Goal: Task Accomplishment & Management: Manage account settings

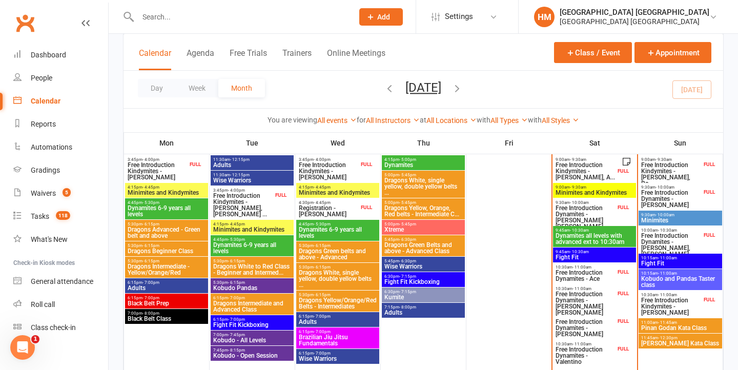
scroll to position [277, 0]
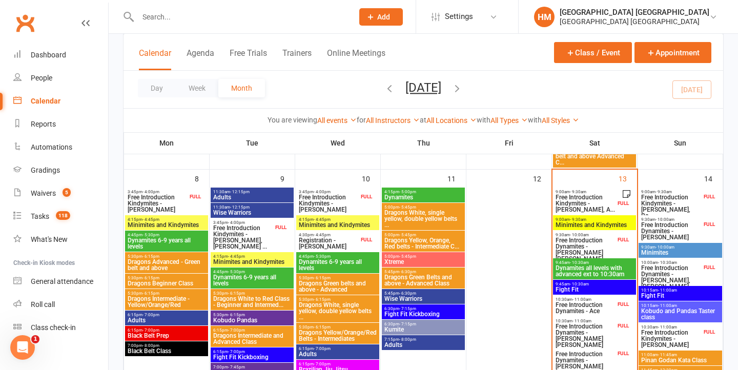
click at [589, 196] on span "Free Introduction Kindymites - Auli Tordecillas, A..." at bounding box center [585, 203] width 60 height 18
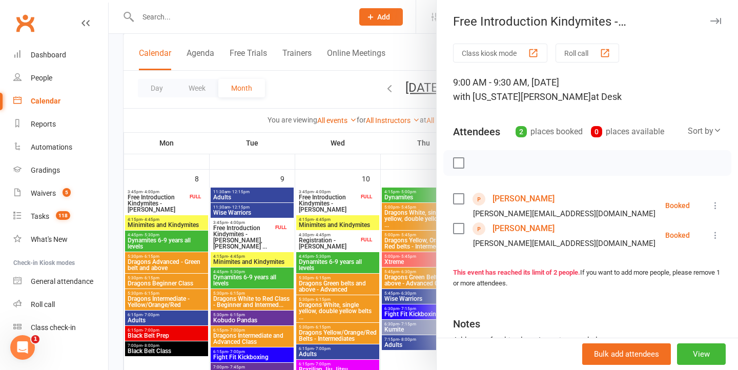
click at [365, 225] on div at bounding box center [423, 185] width 629 height 370
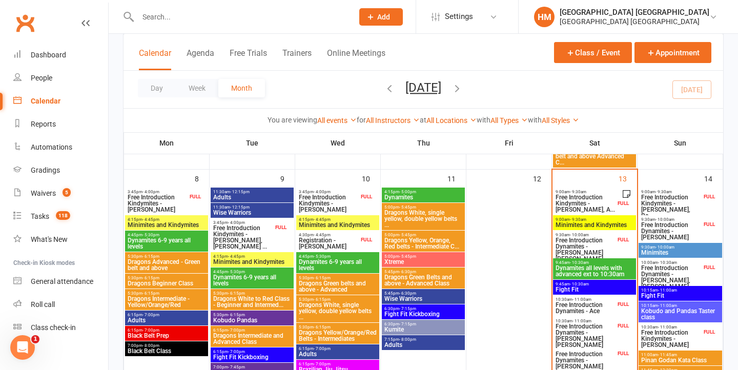
click at [601, 240] on span "Free Introduction Dynamites - Hudson Bray" at bounding box center [585, 249] width 60 height 25
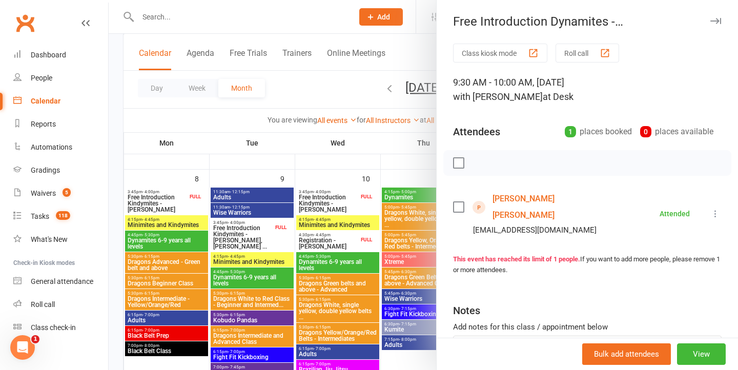
click at [312, 252] on div at bounding box center [423, 185] width 629 height 370
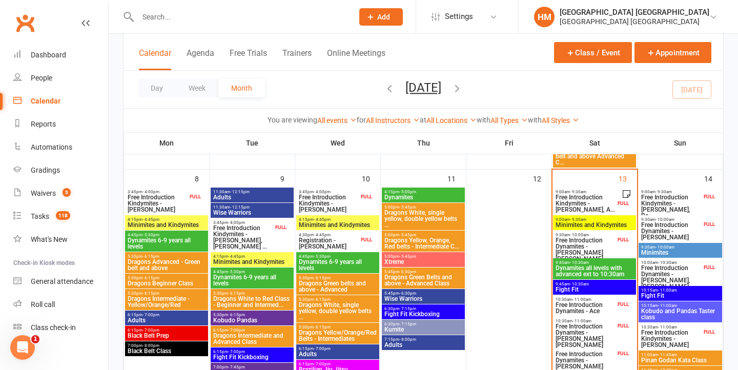
click at [599, 220] on span "9:00am - 9:30am" at bounding box center [594, 219] width 79 height 5
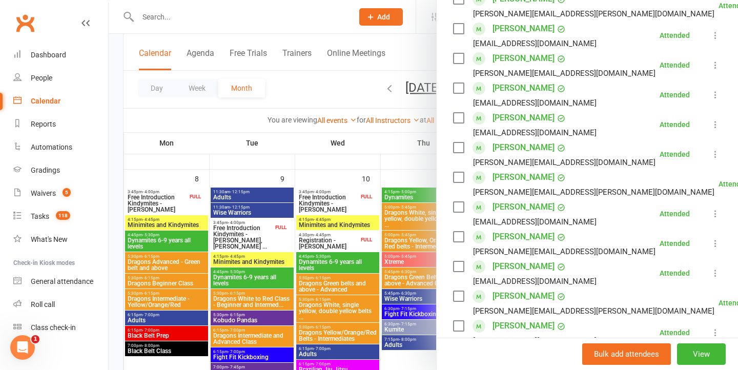
scroll to position [269, 0]
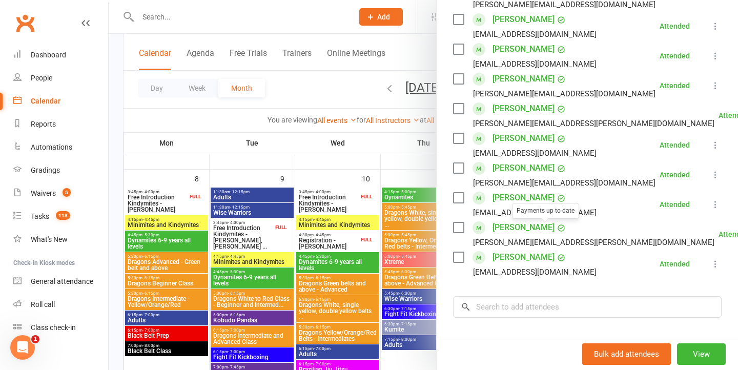
click at [315, 217] on div at bounding box center [423, 185] width 629 height 370
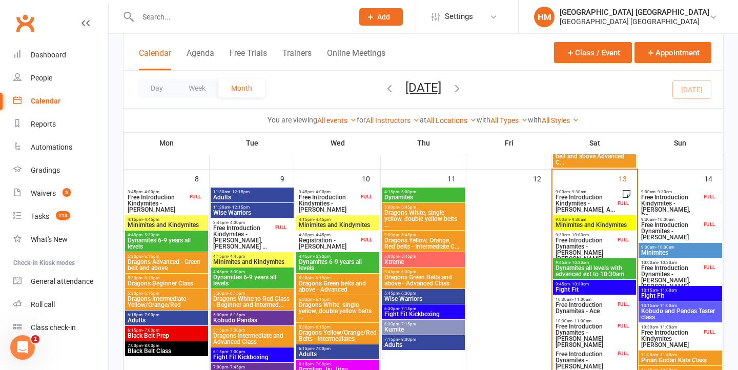
click at [589, 261] on span "9:45am - 10:30am" at bounding box center [594, 262] width 79 height 5
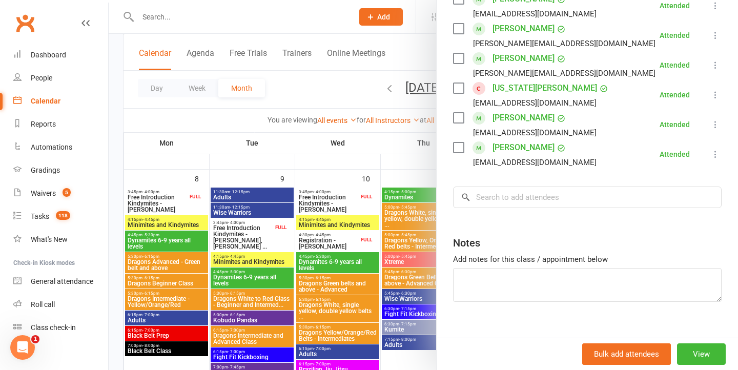
click at [352, 224] on div at bounding box center [423, 185] width 629 height 370
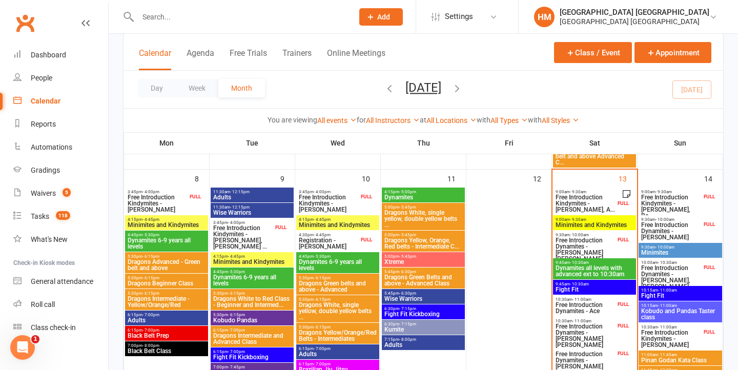
click at [565, 285] on span "9:45am - 10:30am" at bounding box center [594, 284] width 79 height 5
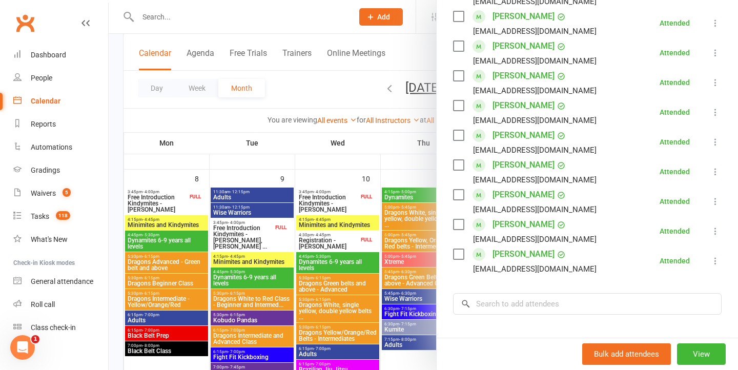
scroll to position [214, 0]
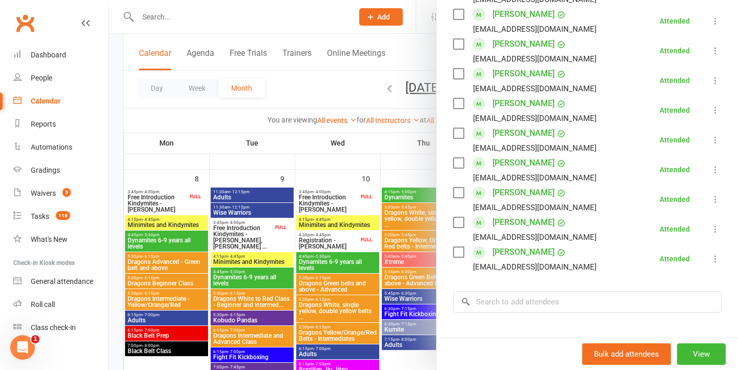
click at [370, 248] on div at bounding box center [423, 185] width 629 height 370
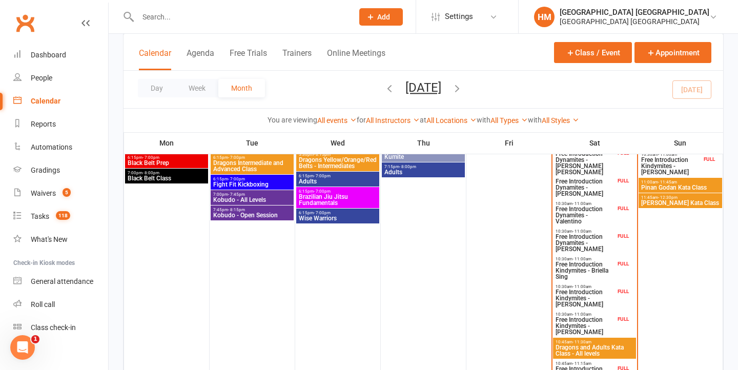
scroll to position [449, 0]
click at [575, 351] on span "Dragons and Adults Kata Class - All levels" at bounding box center [594, 351] width 79 height 12
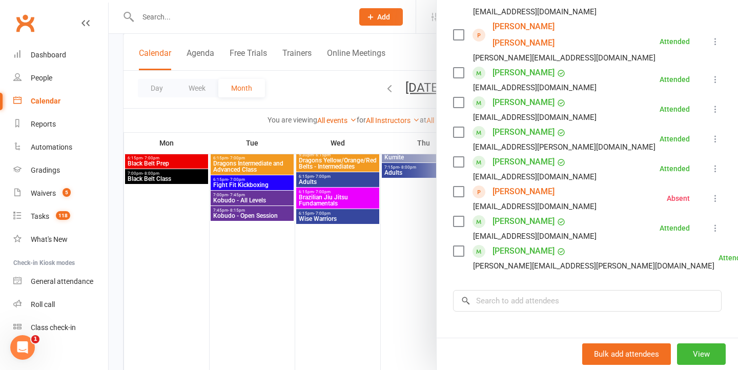
scroll to position [395, 0]
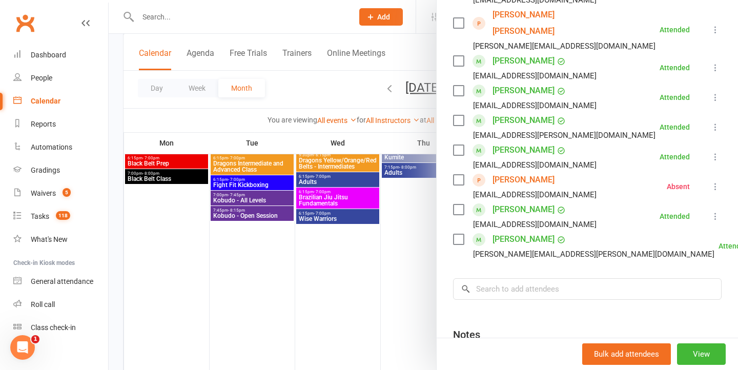
click at [372, 241] on div at bounding box center [423, 185] width 629 height 370
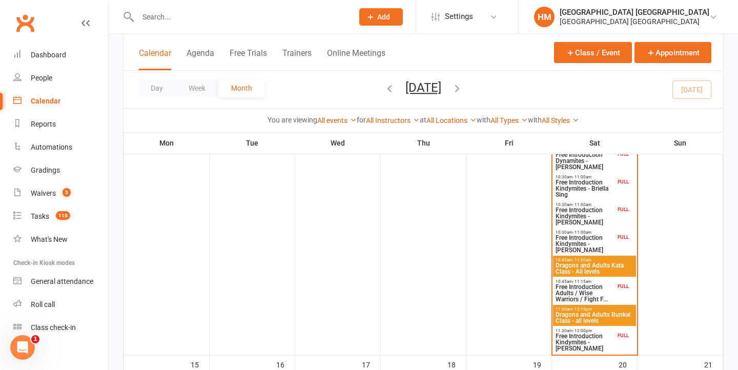
scroll to position [532, 0]
click at [583, 264] on span "Dragons and Adults Kata Class - All levels" at bounding box center [594, 268] width 79 height 12
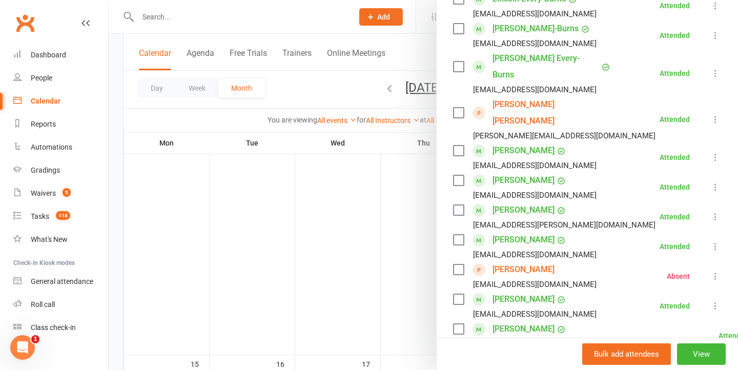
scroll to position [305, 0]
click at [384, 181] on div at bounding box center [423, 185] width 629 height 370
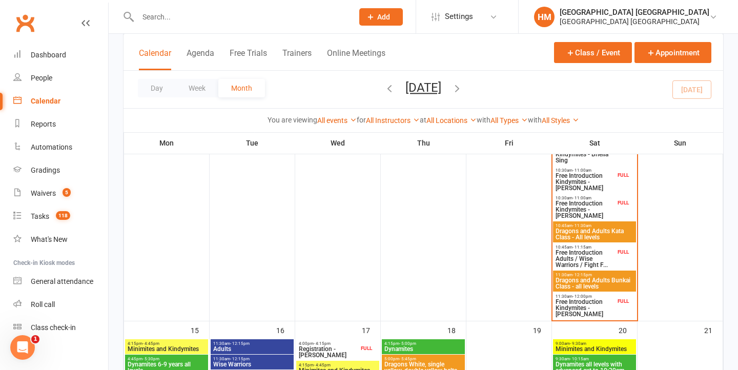
scroll to position [570, 0]
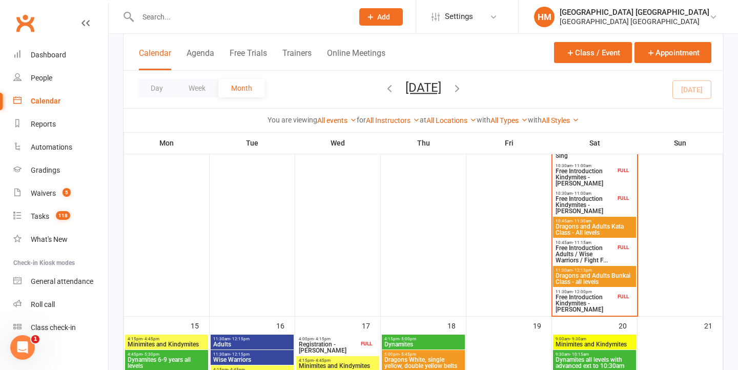
click at [595, 281] on span "Dragons and Adults Bunkai Class - all levels" at bounding box center [594, 279] width 79 height 12
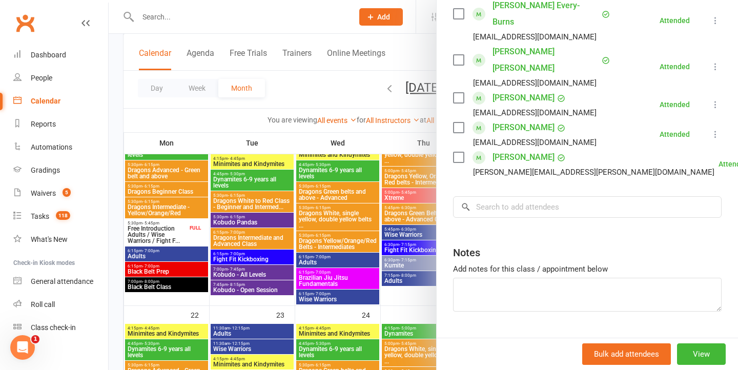
scroll to position [304, 0]
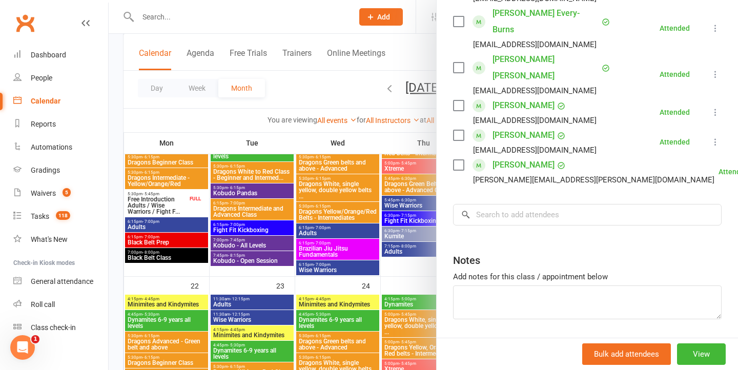
click at [362, 191] on div at bounding box center [423, 185] width 629 height 370
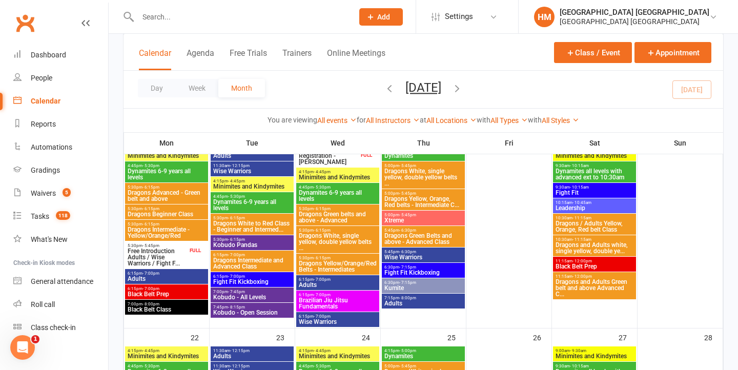
scroll to position [779, 0]
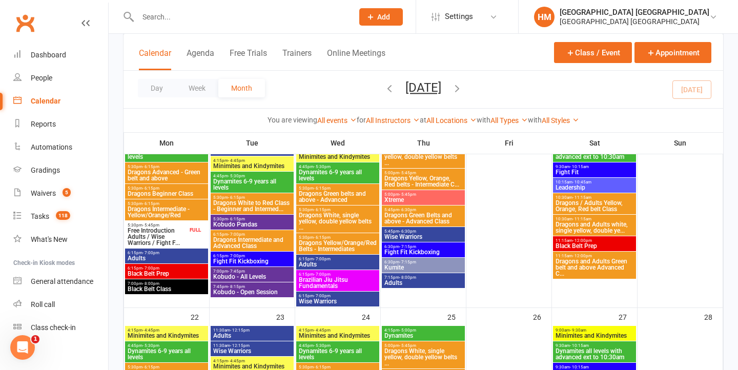
click at [182, 290] on span "Black Belt Class" at bounding box center [166, 289] width 79 height 6
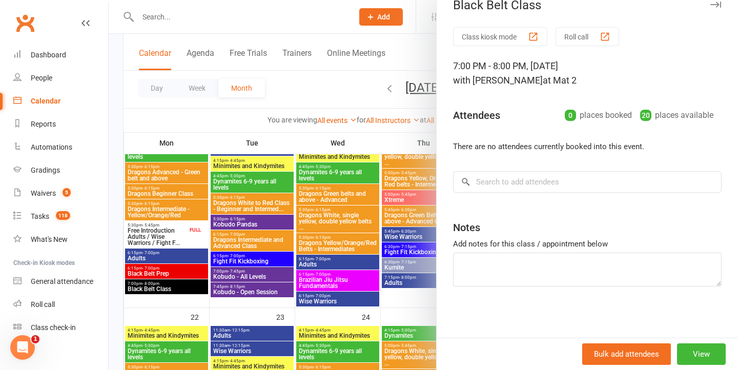
scroll to position [16, 0]
click at [541, 182] on input "search" at bounding box center [587, 182] width 269 height 22
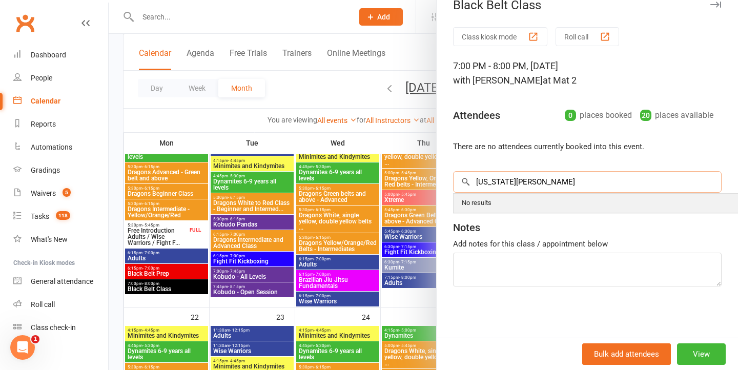
type input "Georgia dearlove"
click at [544, 201] on div "No results" at bounding box center [607, 203] width 298 height 15
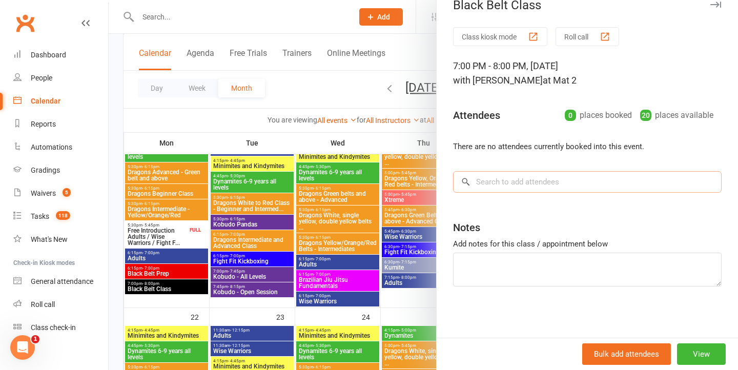
click at [549, 172] on input "search" at bounding box center [587, 182] width 269 height 22
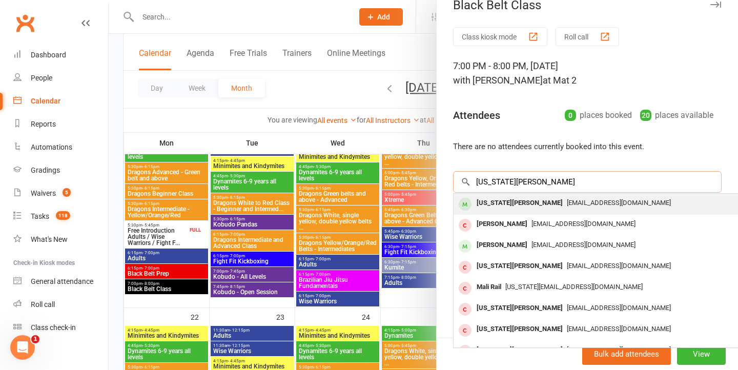
type input "georgia dearlove"
click at [535, 210] on div "georgiadearlove05@gmail.com" at bounding box center [607, 203] width 298 height 15
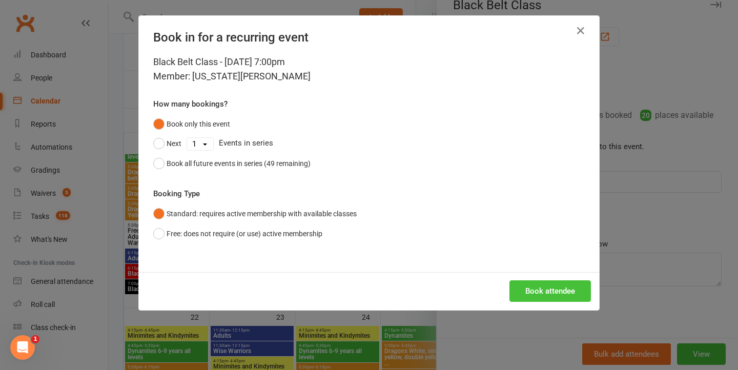
click at [521, 282] on button "Book attendee" at bounding box center [549, 291] width 81 height 22
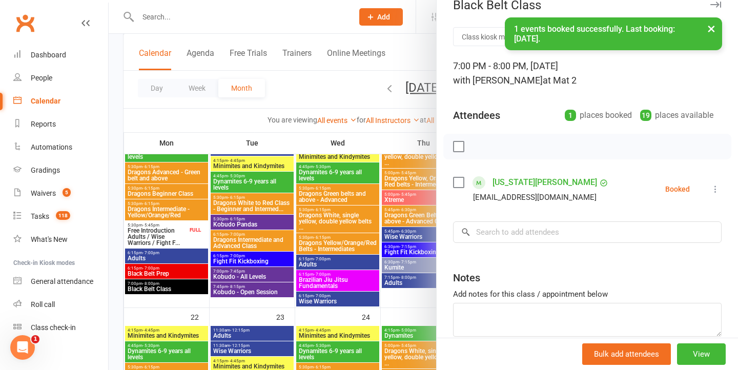
click at [419, 146] on div at bounding box center [423, 185] width 629 height 370
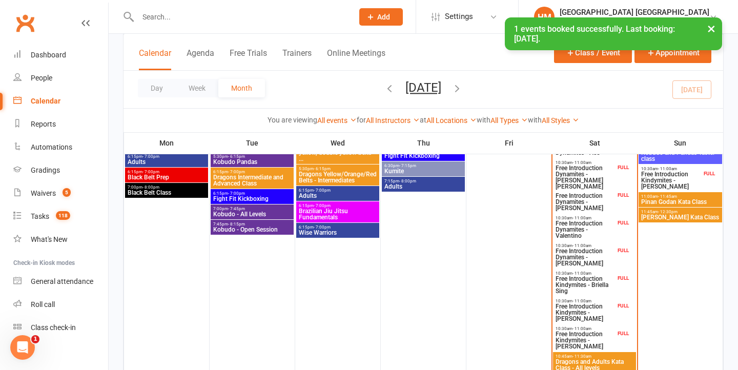
scroll to position [431, 0]
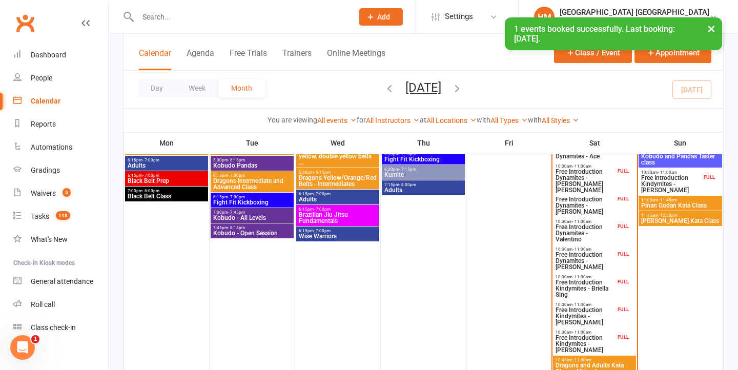
click at [672, 203] on span "Pinan Godan Kata Class" at bounding box center [680, 205] width 79 height 6
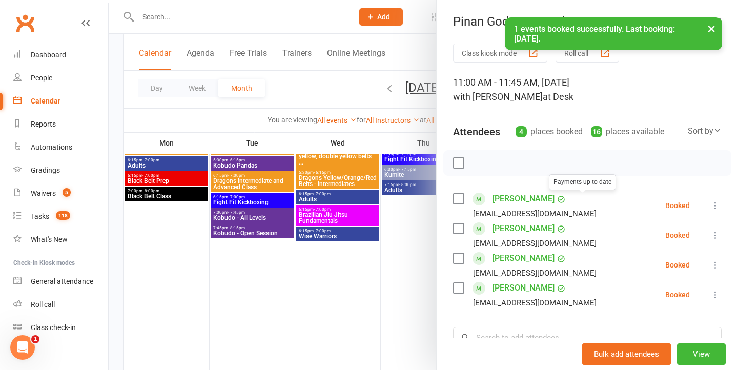
click at [356, 191] on div at bounding box center [423, 185] width 629 height 370
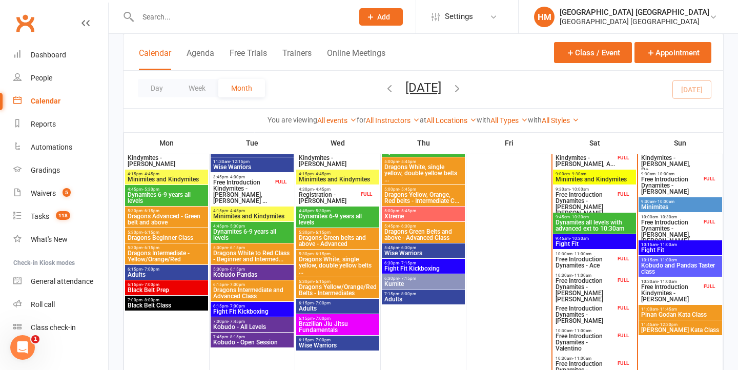
scroll to position [321, 0]
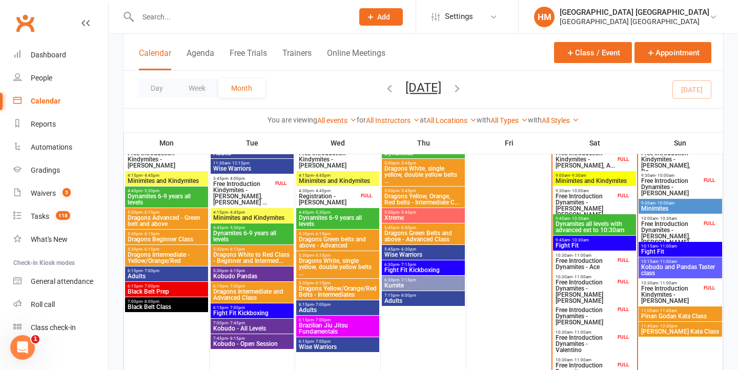
click at [660, 201] on span "- 10:00am" at bounding box center [664, 203] width 19 height 5
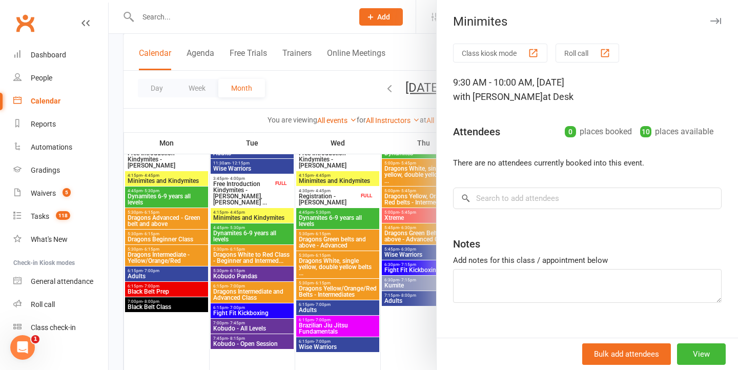
click at [362, 178] on div at bounding box center [423, 185] width 629 height 370
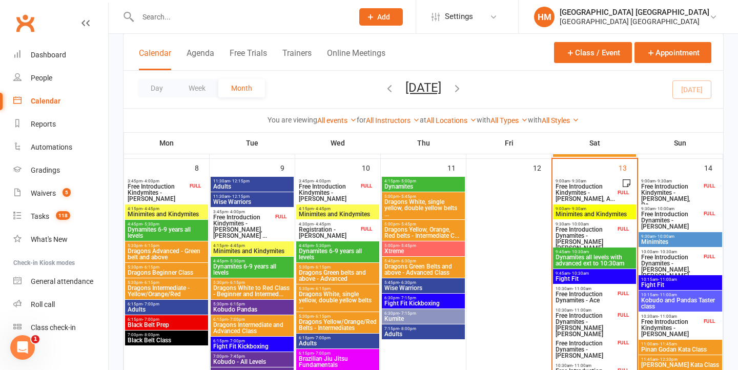
scroll to position [276, 0]
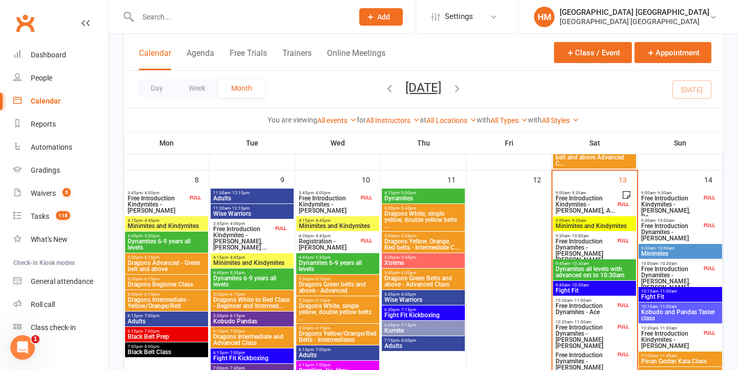
click at [692, 292] on span "10:15am - 11:00am" at bounding box center [680, 291] width 79 height 5
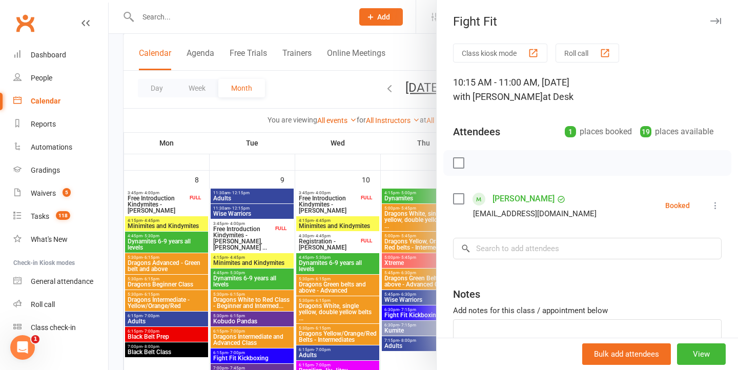
click at [363, 204] on div at bounding box center [423, 185] width 629 height 370
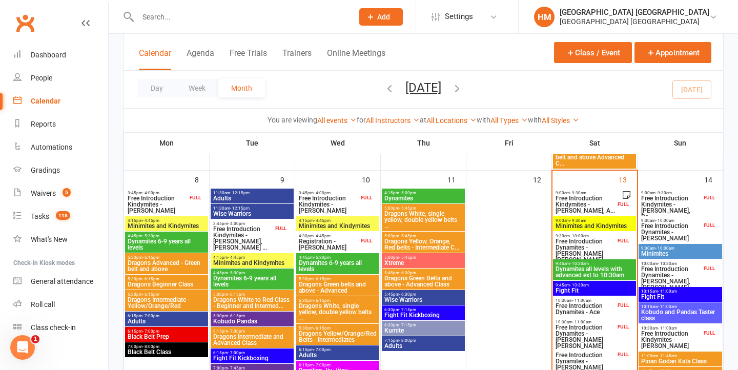
click at [659, 309] on span "Kobudo and Pandas Taster class" at bounding box center [680, 315] width 79 height 12
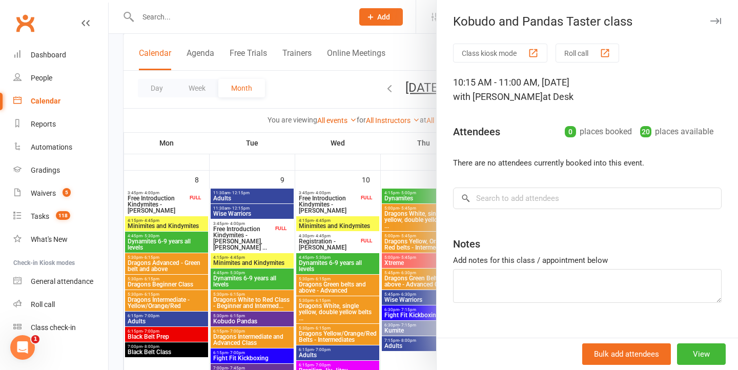
click at [383, 233] on div at bounding box center [423, 185] width 629 height 370
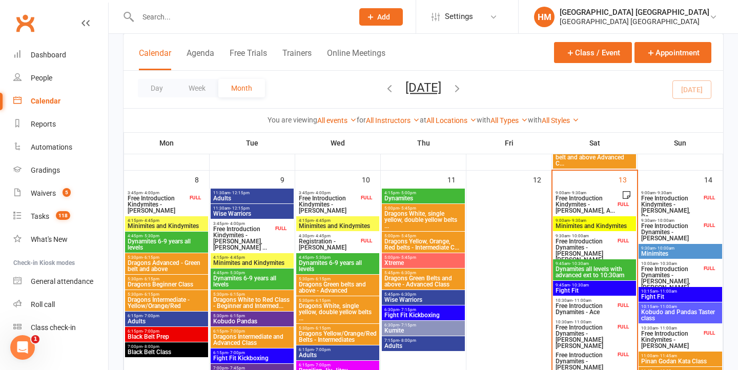
click at [655, 297] on span "Fight Fit" at bounding box center [680, 297] width 79 height 6
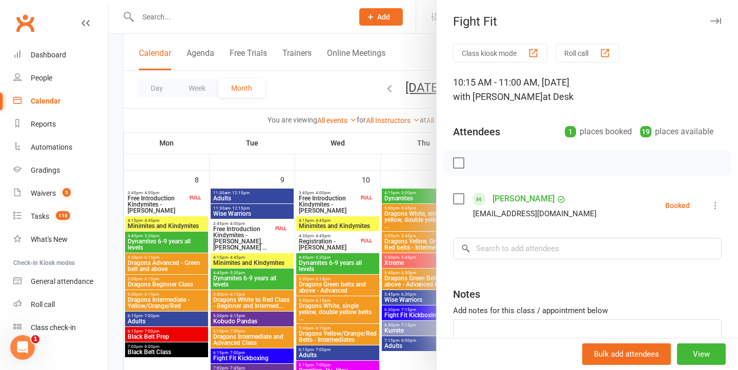
click at [410, 224] on div at bounding box center [423, 185] width 629 height 370
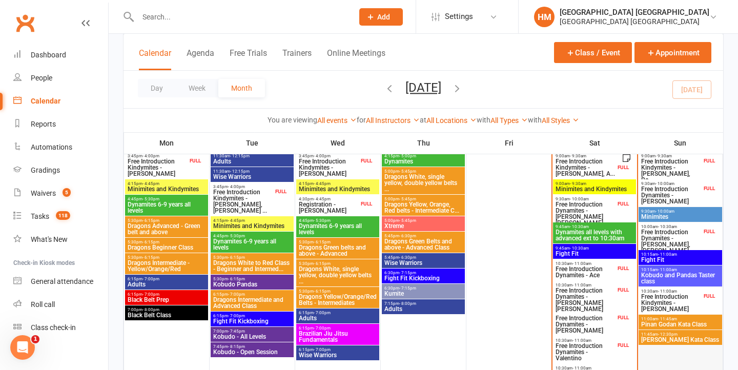
scroll to position [311, 0]
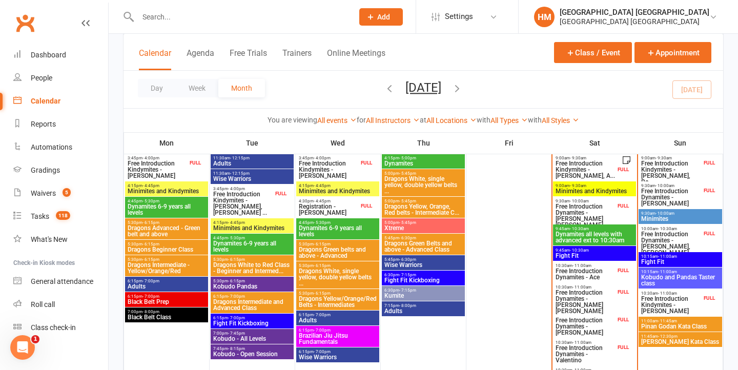
click at [654, 172] on span "Free Introduction Kindymites - Tully Oiolevave, Re..." at bounding box center [671, 172] width 61 height 25
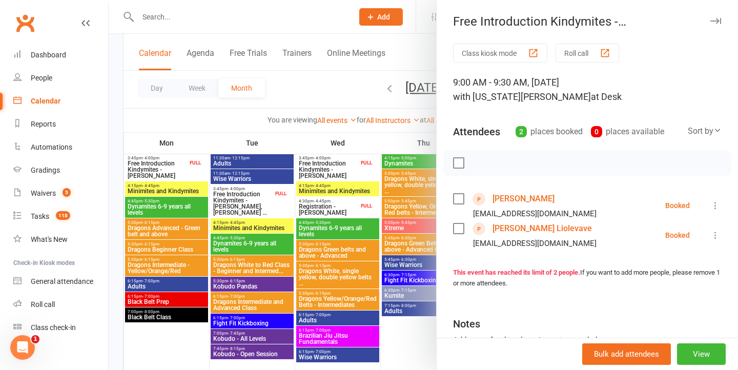
click at [385, 187] on div at bounding box center [423, 185] width 629 height 370
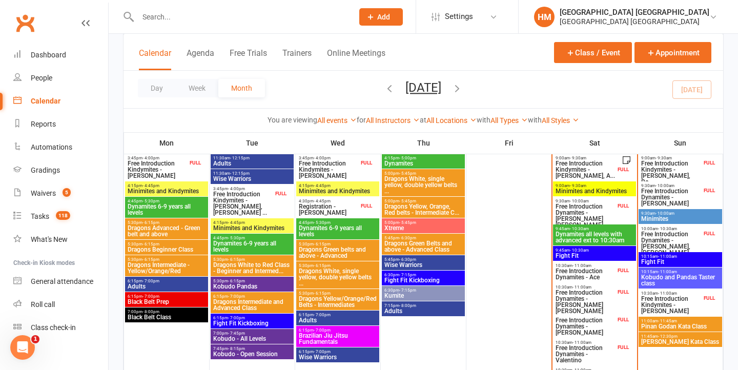
click at [665, 200] on span "Free Introduction Dynamites - Archer Shirley" at bounding box center [671, 197] width 61 height 18
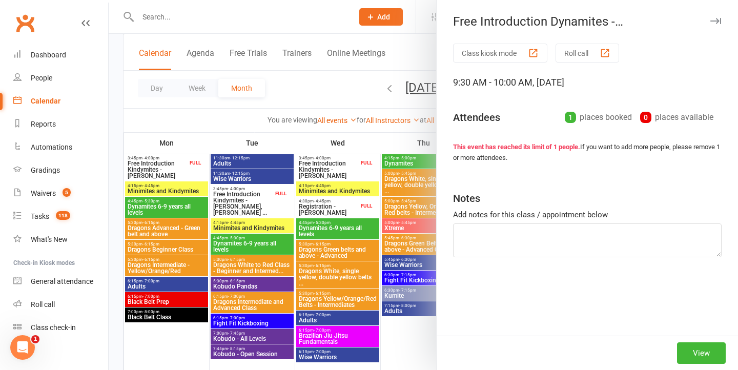
click at [388, 198] on div at bounding box center [423, 185] width 629 height 370
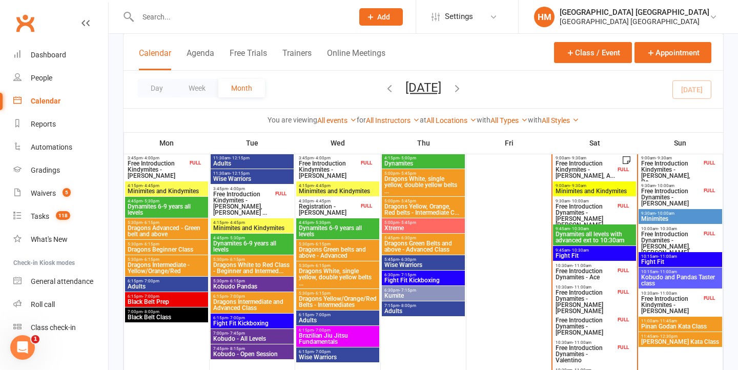
click at [653, 242] on span "Free Introduction Dynamites - Jada Mills, Rylee Mi..." at bounding box center [671, 246] width 61 height 31
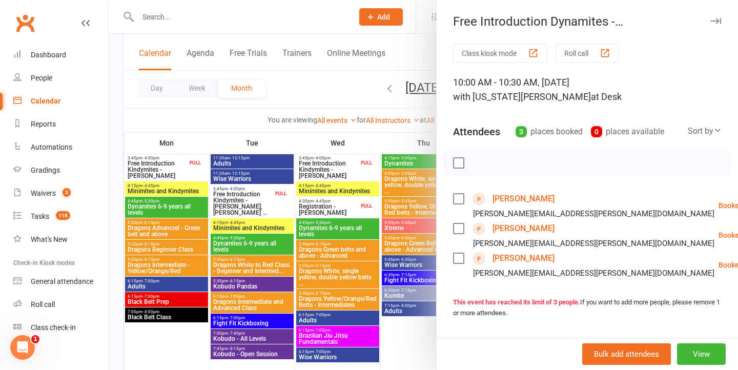
click at [348, 204] on div at bounding box center [423, 185] width 629 height 370
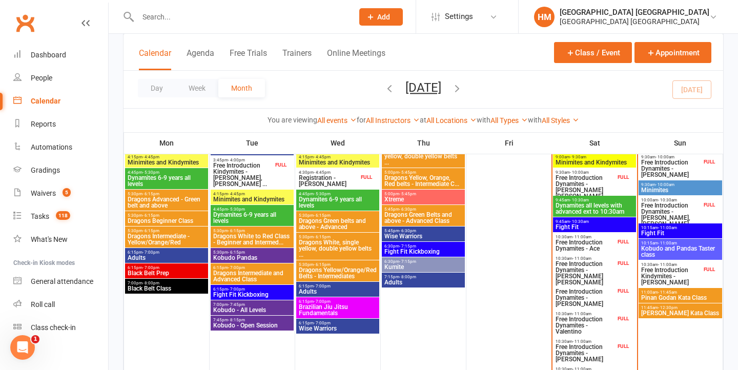
scroll to position [336, 0]
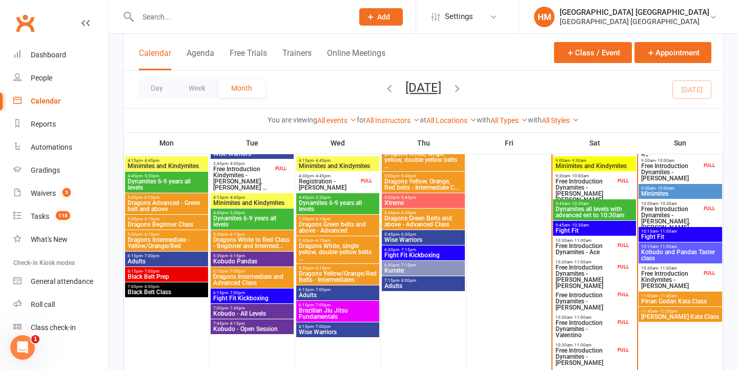
click at [695, 195] on span "Minimites" at bounding box center [680, 194] width 79 height 6
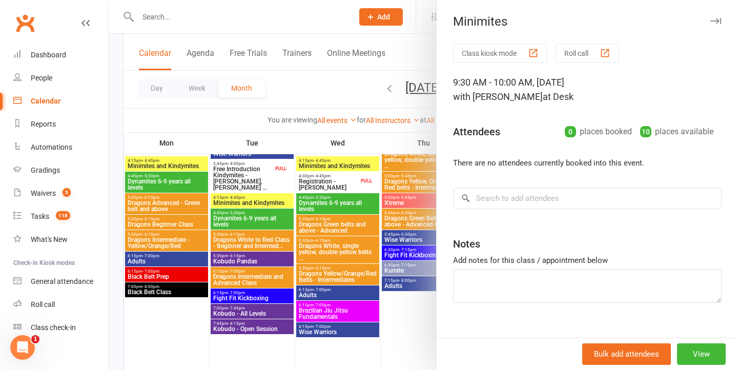
click at [407, 187] on div at bounding box center [423, 185] width 629 height 370
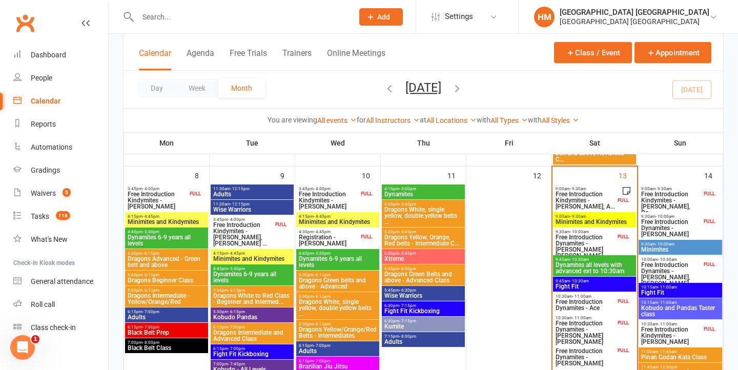
scroll to position [255, 0]
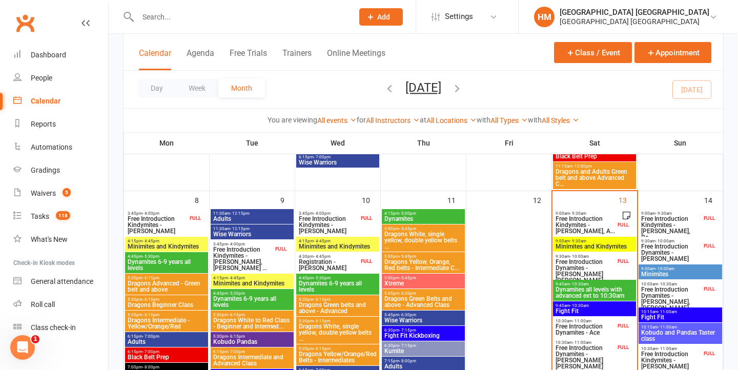
click at [646, 291] on span "Free Introduction Dynamites - Jada Mills, Rylee Mi..." at bounding box center [671, 301] width 61 height 31
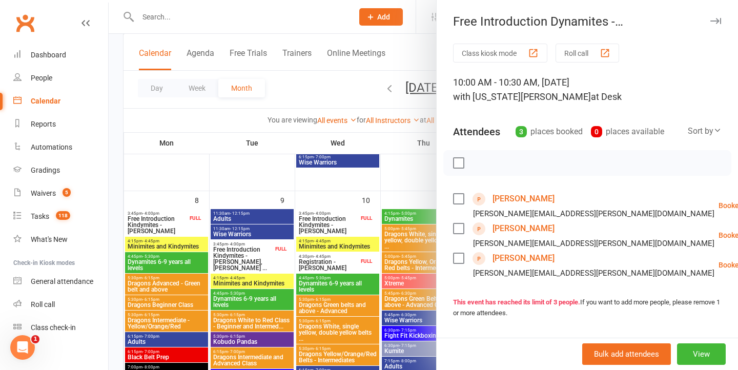
click at [433, 231] on div at bounding box center [423, 185] width 629 height 370
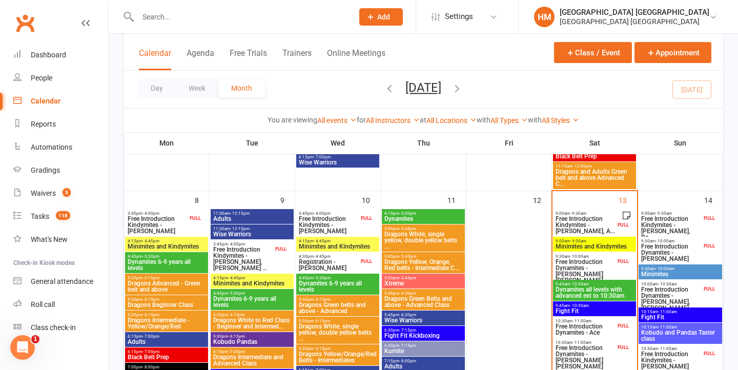
click at [681, 219] on span "Free Introduction Kindymites - Tully Oiolevave, Re..." at bounding box center [671, 228] width 61 height 25
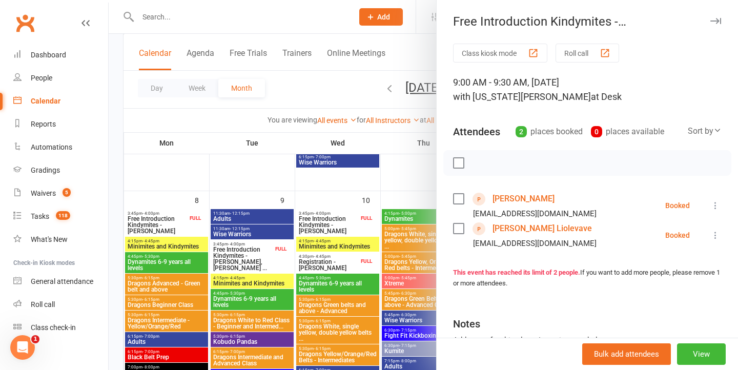
click at [401, 205] on div at bounding box center [423, 185] width 629 height 370
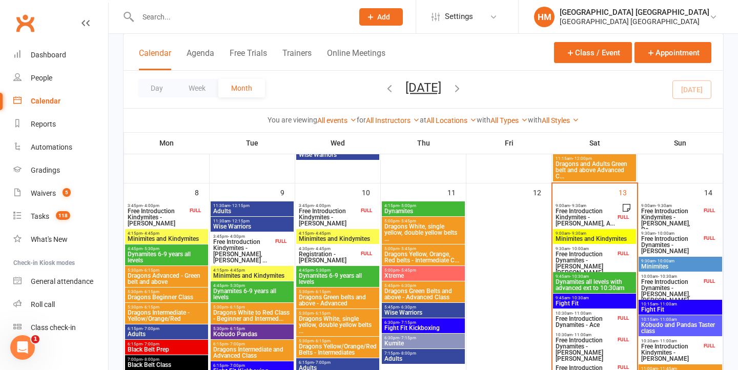
scroll to position [262, 0]
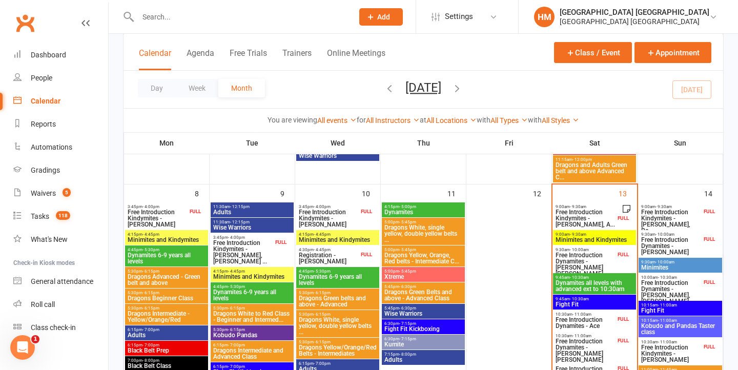
click at [667, 266] on span "Minimites" at bounding box center [680, 267] width 79 height 6
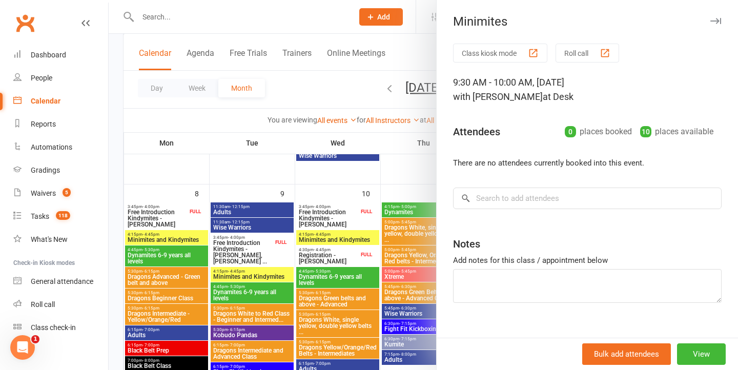
click at [433, 227] on div at bounding box center [423, 185] width 629 height 370
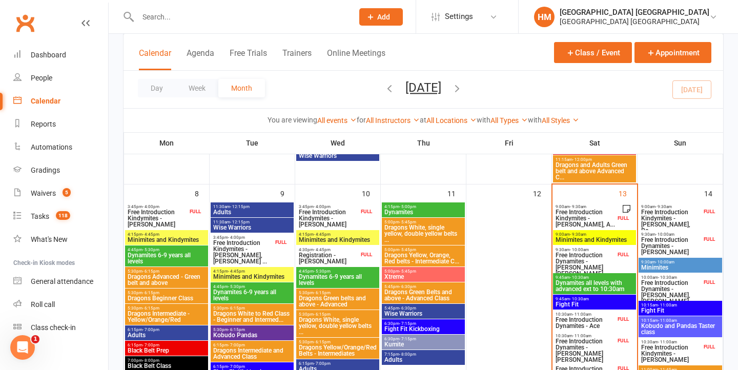
click at [653, 264] on span "Minimites" at bounding box center [680, 267] width 79 height 6
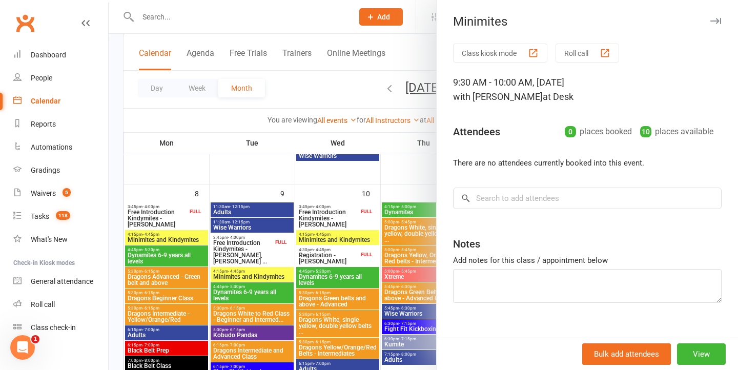
drag, startPoint x: 367, startPoint y: 225, endPoint x: 378, endPoint y: 225, distance: 10.8
click at [367, 225] on div at bounding box center [423, 185] width 629 height 370
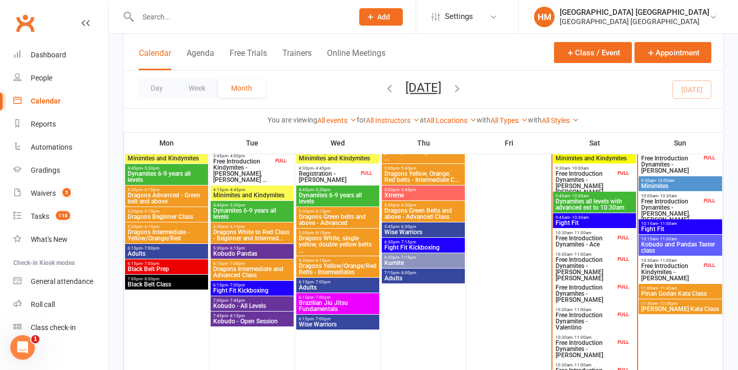
scroll to position [357, 0]
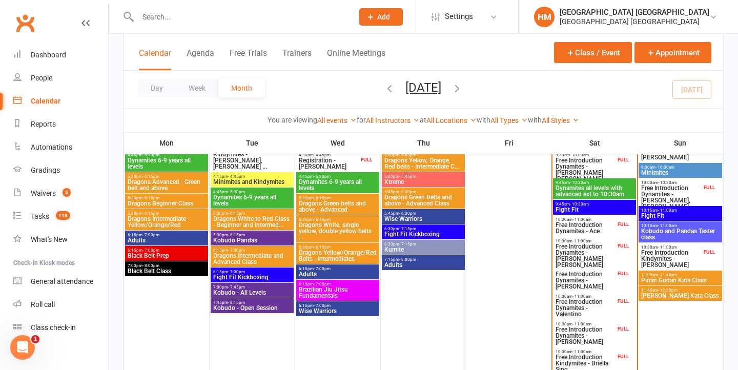
click at [678, 278] on span "Pinan Godan Kata Class" at bounding box center [680, 280] width 79 height 6
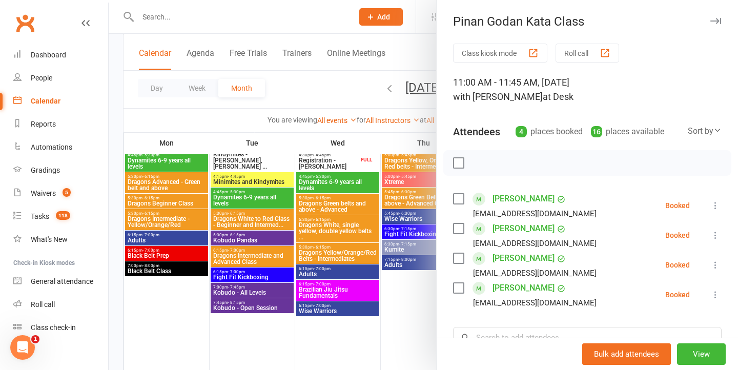
scroll to position [-1, 0]
drag, startPoint x: 340, startPoint y: 169, endPoint x: 432, endPoint y: 180, distance: 93.4
click at [340, 169] on div at bounding box center [423, 185] width 629 height 370
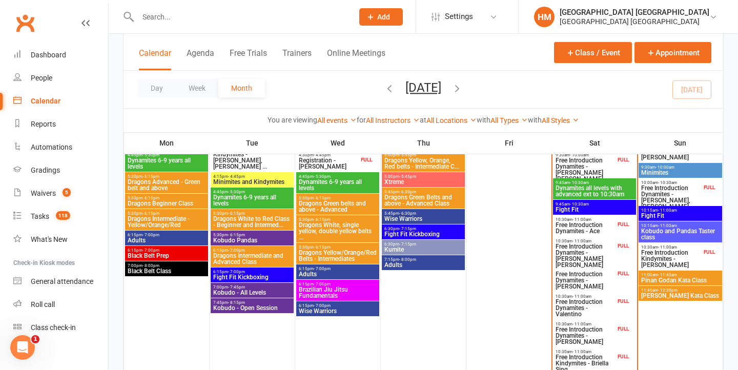
scroll to position [0, 0]
click at [666, 299] on span "Renho Sandan Kata Class" at bounding box center [680, 296] width 79 height 6
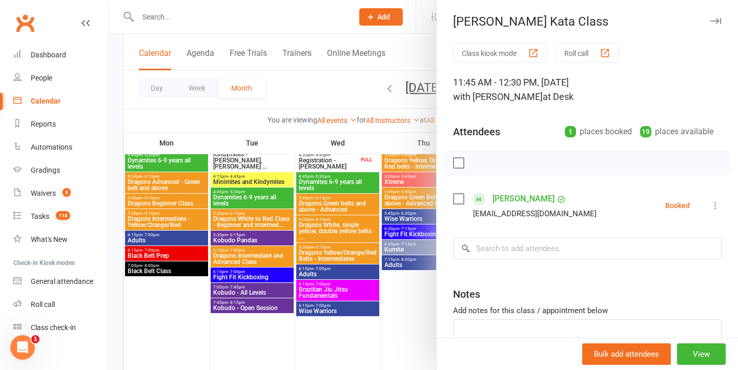
click at [344, 143] on div at bounding box center [423, 185] width 629 height 370
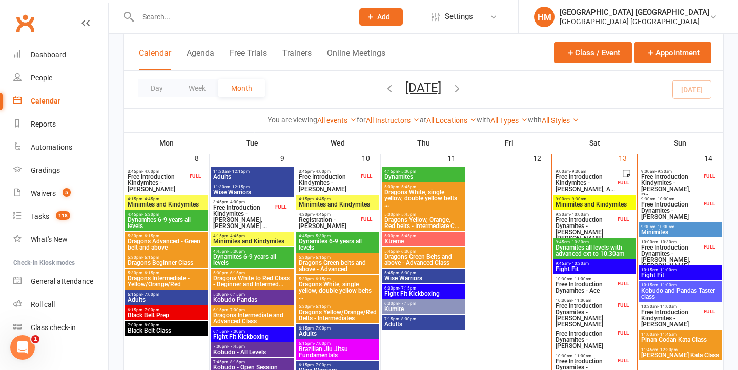
scroll to position [295, 0]
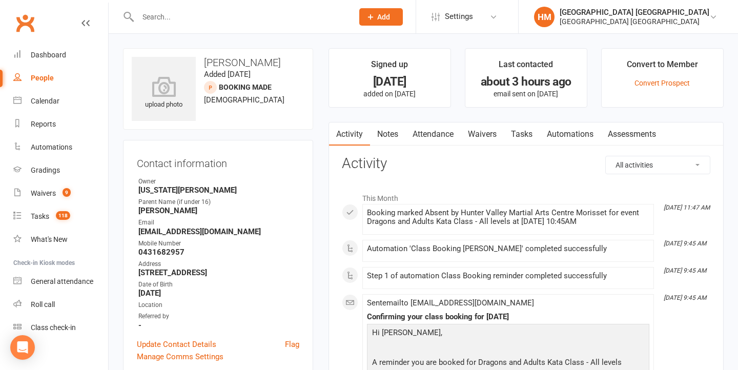
click at [523, 131] on link "Tasks" at bounding box center [522, 134] width 36 height 24
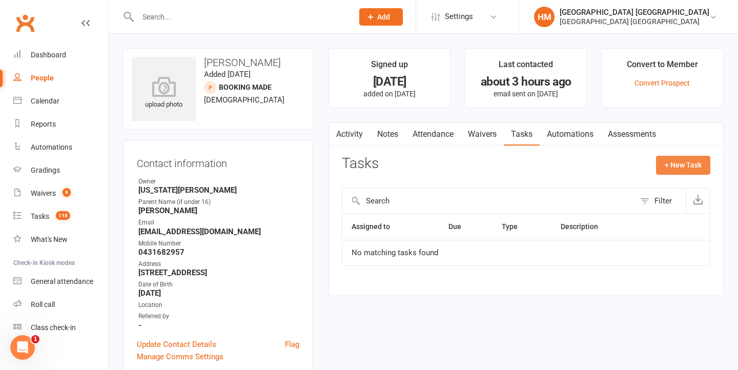
click at [684, 167] on button "+ New Task" at bounding box center [683, 165] width 54 height 18
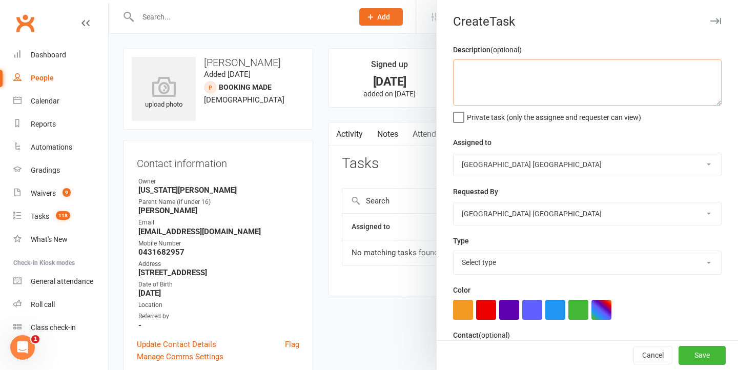
click at [487, 62] on textarea at bounding box center [587, 82] width 269 height 46
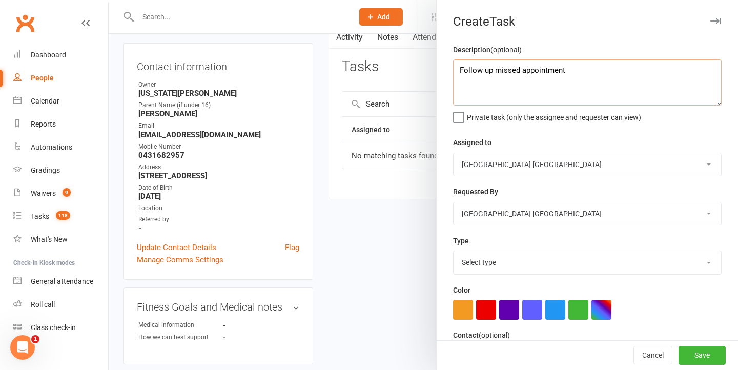
scroll to position [100, 0]
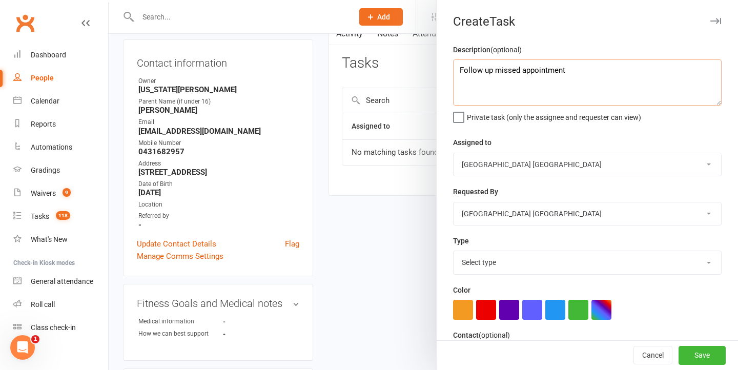
type textarea "Follow up missed appointment"
select select "48620"
select select "18411"
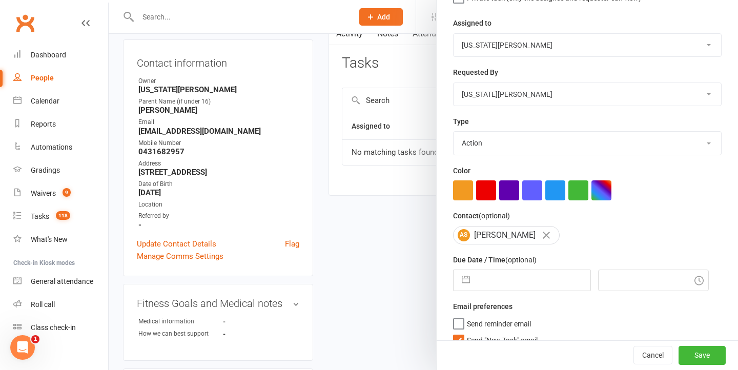
select select "7"
select select "2025"
select select "8"
select select "2025"
select select "9"
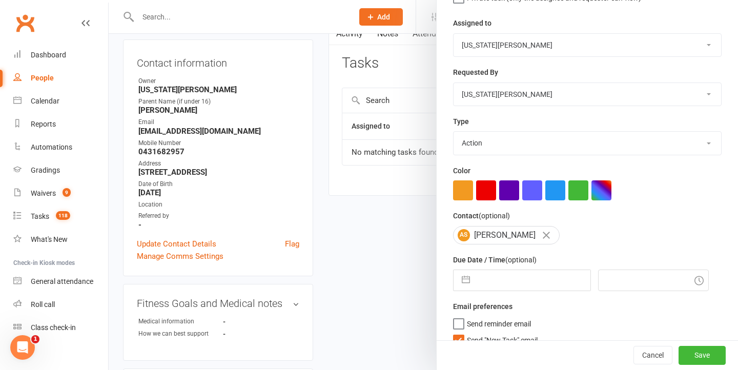
select select "2025"
click at [518, 279] on input "text" at bounding box center [532, 280] width 115 height 20
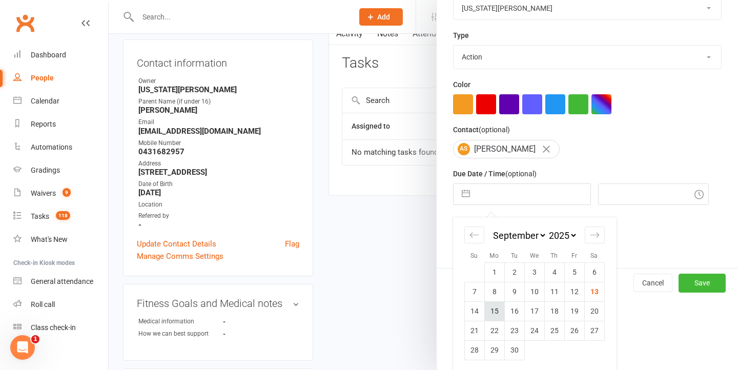
click at [498, 312] on td "15" at bounding box center [494, 310] width 20 height 19
type input "[DATE]"
type input "12:30pm"
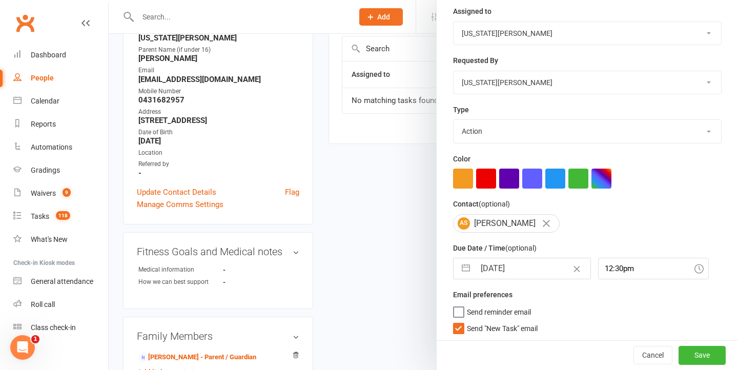
scroll to position [160, 0]
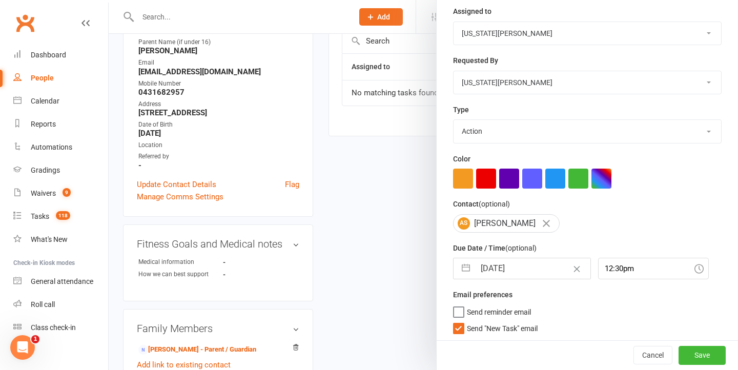
drag, startPoint x: 481, startPoint y: 328, endPoint x: 485, endPoint y: 323, distance: 5.8
click at [481, 328] on span "Send "New Task" email" at bounding box center [502, 327] width 71 height 12
click at [481, 321] on input "Send "New Task" email" at bounding box center [495, 321] width 85 height 0
click at [511, 274] on input "[DATE]" at bounding box center [532, 268] width 115 height 20
select select "7"
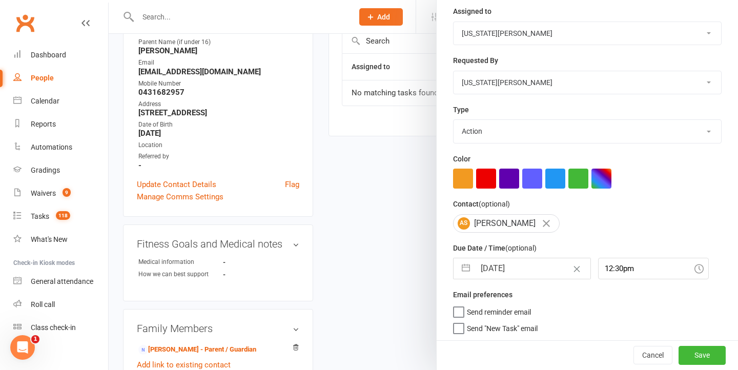
select select "2025"
select select "8"
select select "2025"
select select "9"
select select "2025"
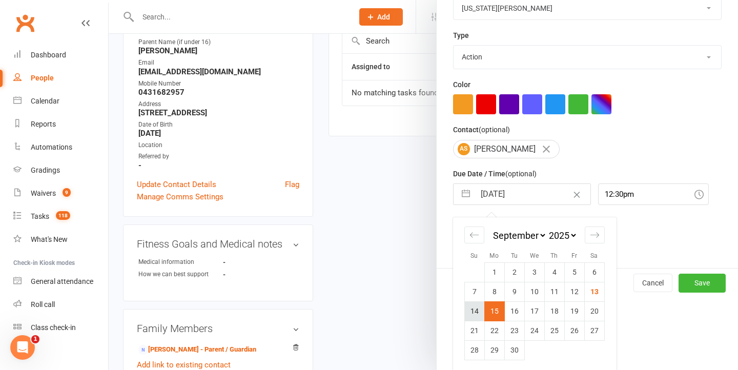
click at [475, 305] on td "14" at bounding box center [474, 310] width 20 height 19
type input "[DATE]"
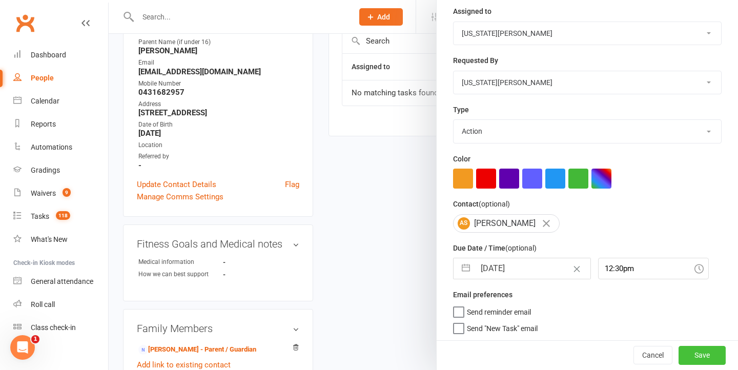
click at [698, 359] on button "Save" at bounding box center [701, 355] width 47 height 18
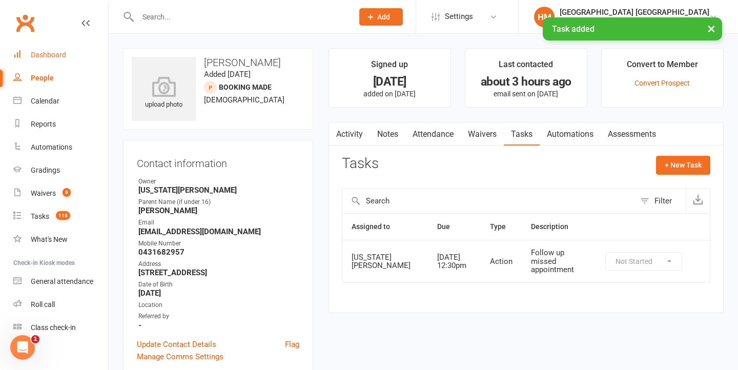
scroll to position [0, 0]
drag, startPoint x: 54, startPoint y: 61, endPoint x: 105, endPoint y: 55, distance: 51.0
click at [54, 61] on link "Dashboard" at bounding box center [60, 55] width 95 height 23
